Goal: Task Accomplishment & Management: Use online tool/utility

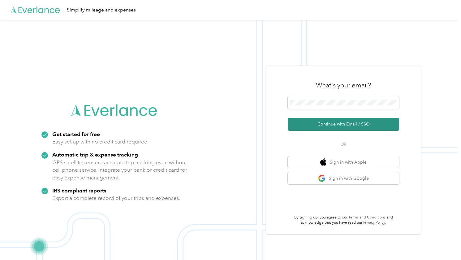
click at [348, 124] on button "Continue with Email / SSO" at bounding box center [343, 124] width 111 height 13
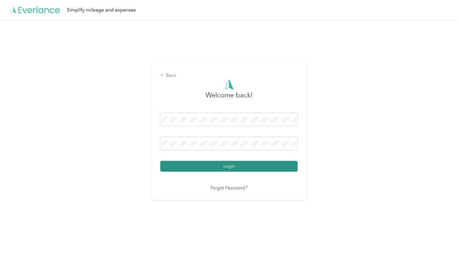
click at [208, 167] on button "Login" at bounding box center [228, 166] width 137 height 11
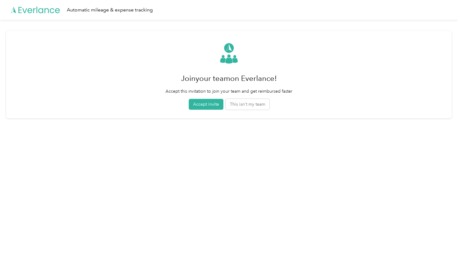
click at [47, 219] on html "Automatic mileage & expense tracking Join your team on Everlance! Accept this i…" at bounding box center [229, 130] width 458 height 260
click at [249, 104] on button "This isn't my team" at bounding box center [248, 104] width 44 height 11
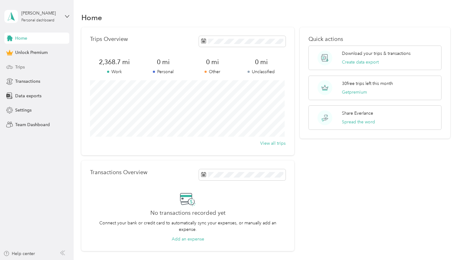
click at [12, 70] on icon at bounding box center [9, 66] width 7 height 7
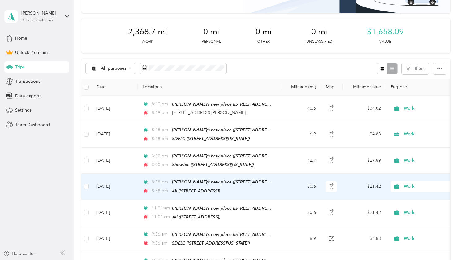
scroll to position [77, 0]
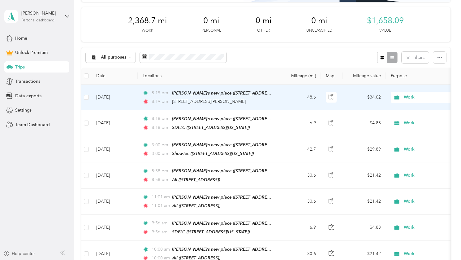
click at [281, 99] on td "48.6" at bounding box center [300, 97] width 41 height 26
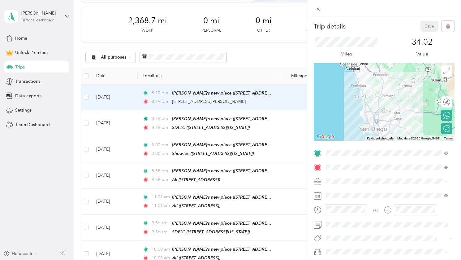
click at [284, 123] on div "Trip details Save This trip cannot be edited because it is either under review,…" at bounding box center [230, 130] width 461 height 260
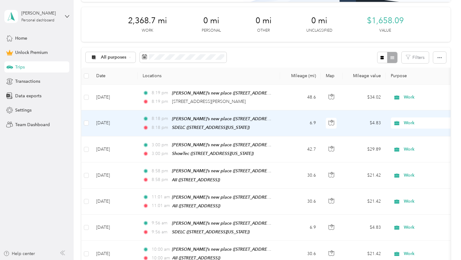
click at [292, 125] on td "6.9" at bounding box center [300, 123] width 41 height 26
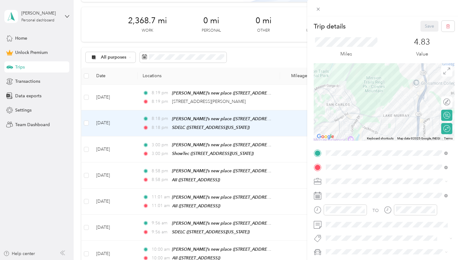
click at [263, 51] on div "Trip details Save This trip cannot be edited because it is either under review,…" at bounding box center [230, 130] width 461 height 260
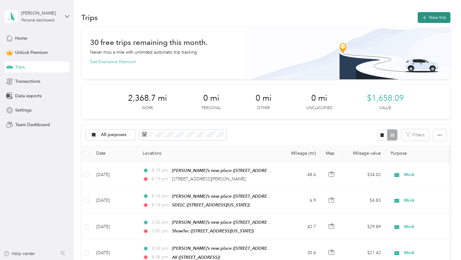
click at [436, 19] on button "New trip" at bounding box center [434, 17] width 33 height 11
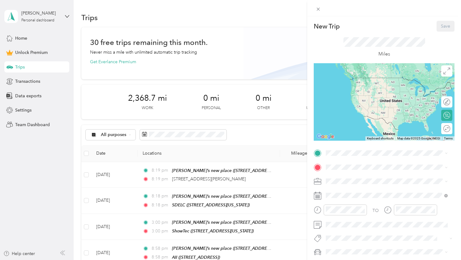
click at [344, 96] on ol "Work Personal IT Field Tech Other Charity Medical Moving Commute" at bounding box center [387, 130] width 126 height 87
click at [334, 97] on ol "Work Personal IT Field Tech Other Charity Medical Moving Commute" at bounding box center [387, 132] width 126 height 87
click at [339, 94] on div "Work" at bounding box center [387, 93] width 118 height 6
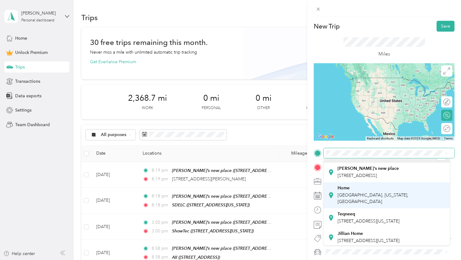
scroll to position [10, 0]
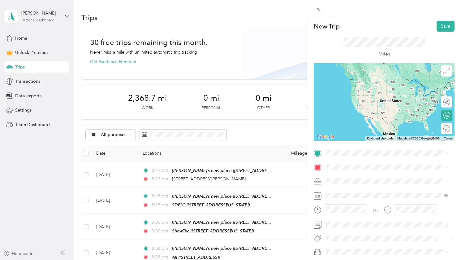
click at [378, 178] on ol "From your Favorite places [PERSON_NAME]’s new place [STREET_ADDRESS] Home Medfo…" at bounding box center [387, 201] width 126 height 87
click at [352, 178] on strong "[PERSON_NAME]’s new place" at bounding box center [368, 178] width 61 height 6
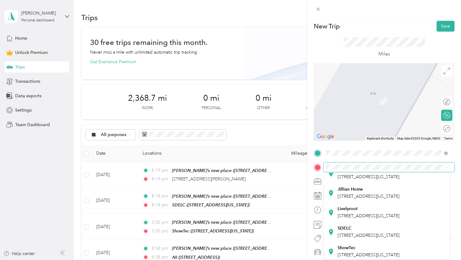
scroll to position [78, 0]
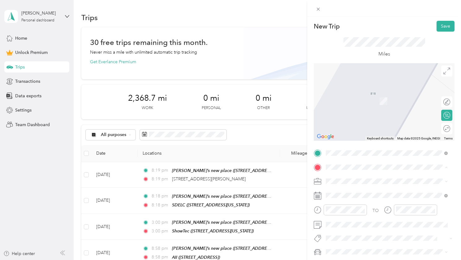
click at [343, 227] on span "[STREET_ADDRESS][US_STATE]" at bounding box center [369, 224] width 62 height 5
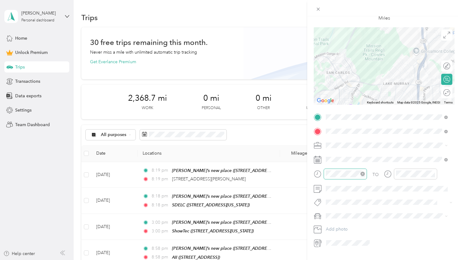
scroll to position [51, 0]
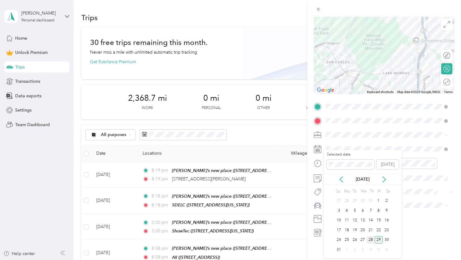
click at [372, 239] on div "28" at bounding box center [371, 240] width 8 height 8
click at [337, 176] on span at bounding box center [389, 178] width 131 height 10
click at [338, 206] on div "TO Add photo" at bounding box center [384, 170] width 141 height 136
click at [342, 220] on div "Mazda" at bounding box center [387, 220] width 118 height 6
click at [344, 176] on span at bounding box center [389, 178] width 131 height 10
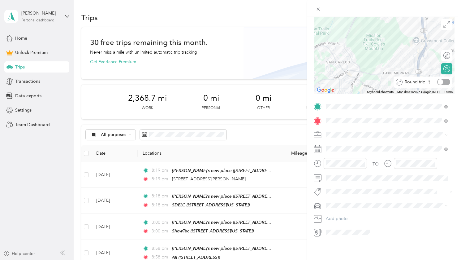
click at [444, 79] on div at bounding box center [443, 82] width 13 height 6
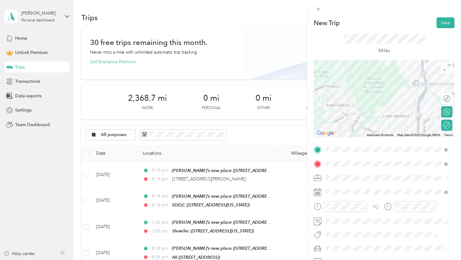
scroll to position [2, 0]
click at [443, 24] on button "Save" at bounding box center [446, 23] width 18 height 11
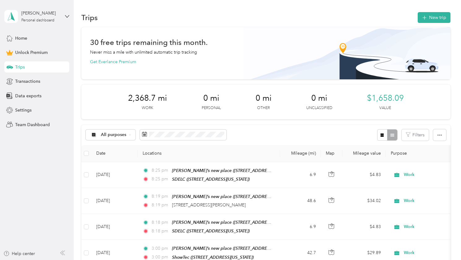
drag, startPoint x: 40, startPoint y: 180, endPoint x: 256, endPoint y: 45, distance: 254.0
click at [40, 180] on aside "[PERSON_NAME] Personal dashboard Home Unlock Premium Trips Transactions Data ex…" at bounding box center [37, 130] width 74 height 260
